Goal: Browse casually: Explore the website without a specific task or goal

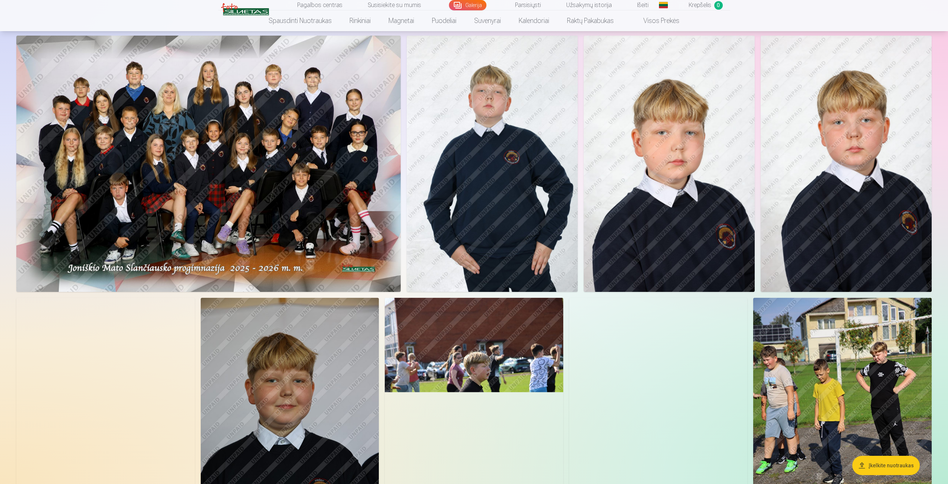
scroll to position [37, 0]
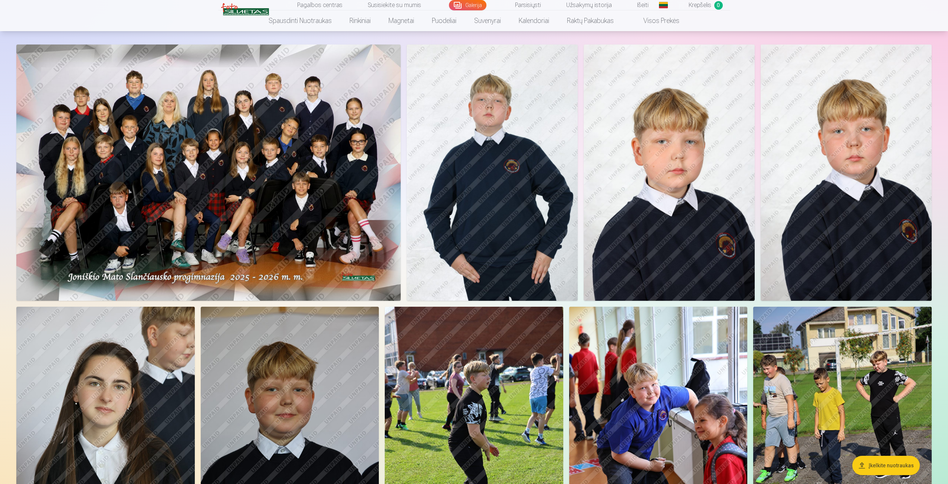
click at [318, 112] on img at bounding box center [208, 173] width 385 height 256
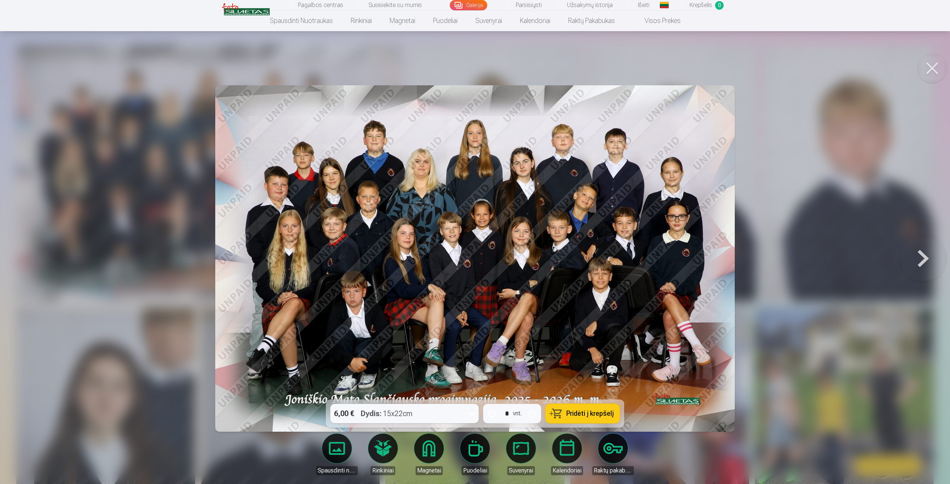
click at [922, 255] on button at bounding box center [924, 259] width 48 height 268
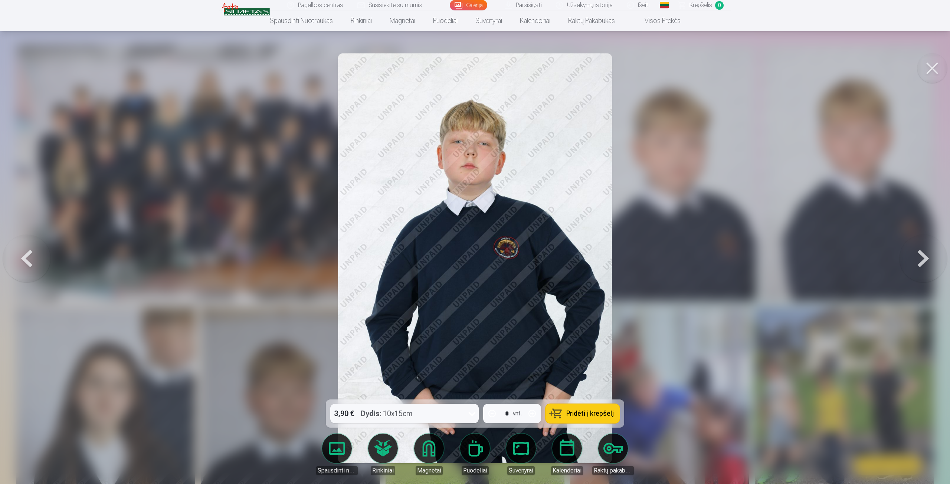
click at [922, 255] on button at bounding box center [924, 259] width 48 height 268
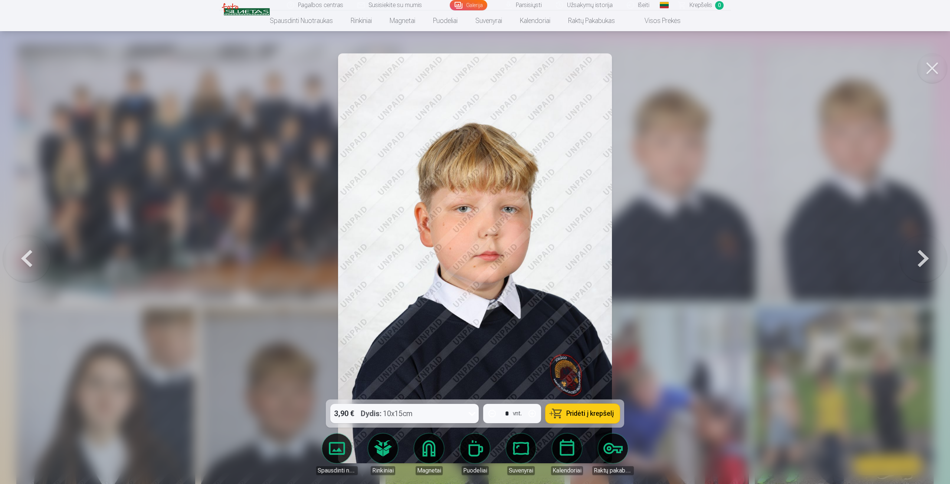
click at [20, 272] on button at bounding box center [27, 259] width 48 height 268
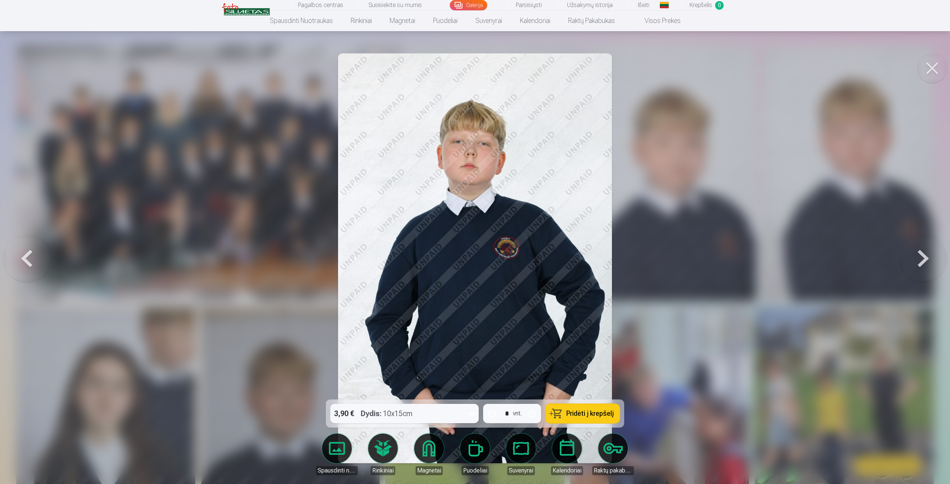
click at [20, 272] on button at bounding box center [27, 259] width 48 height 268
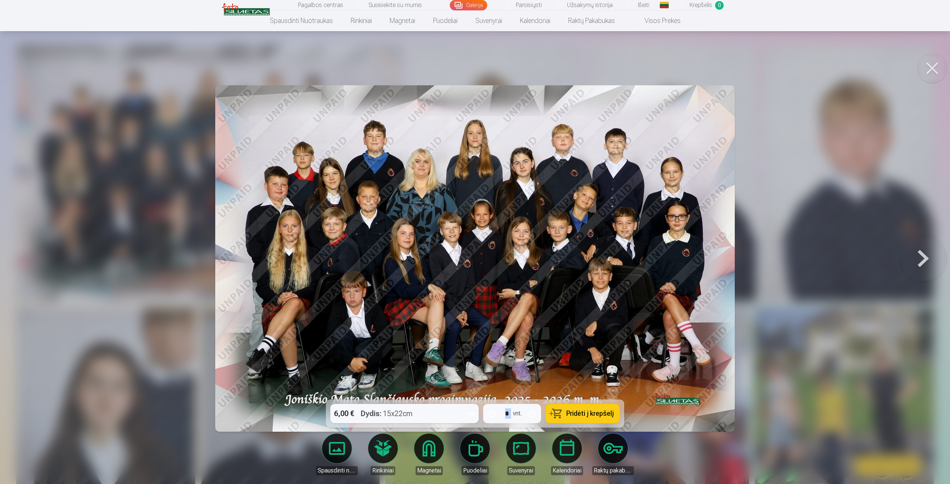
click at [20, 272] on div at bounding box center [475, 242] width 950 height 484
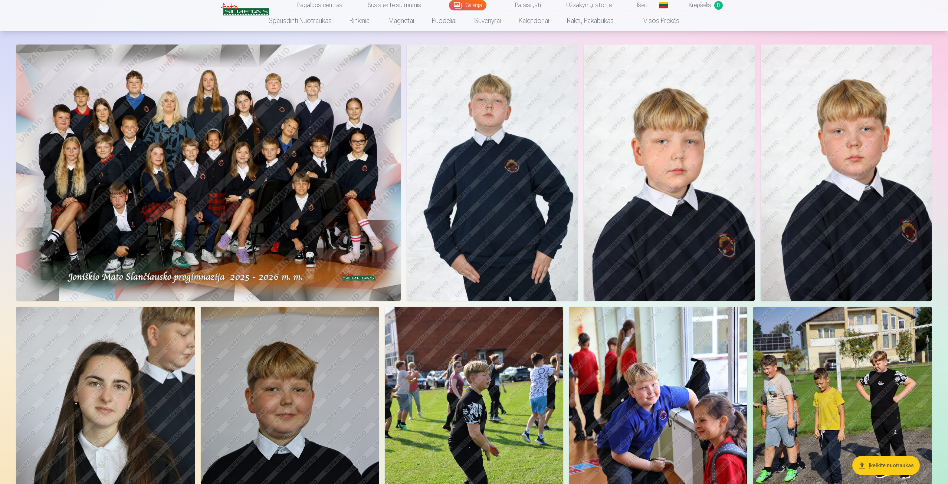
click at [20, 272] on div at bounding box center [474, 431] width 922 height 779
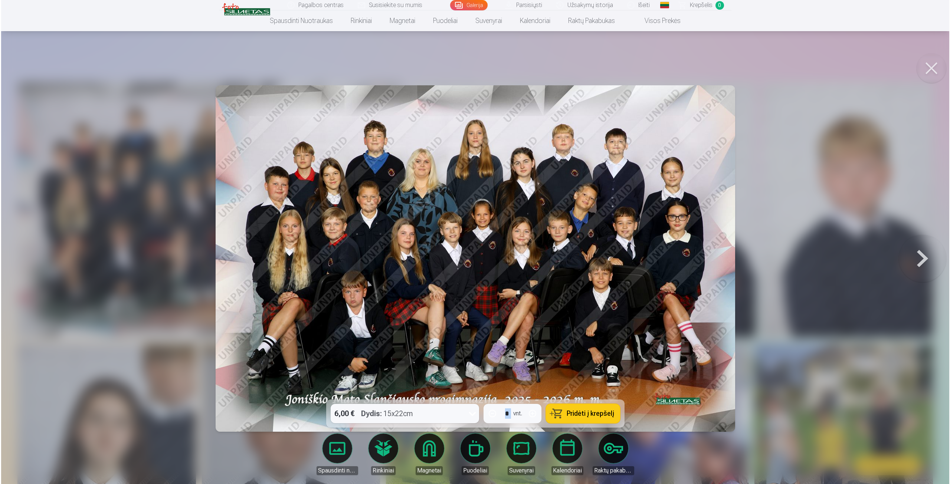
scroll to position [37, 0]
